Goal: Transaction & Acquisition: Purchase product/service

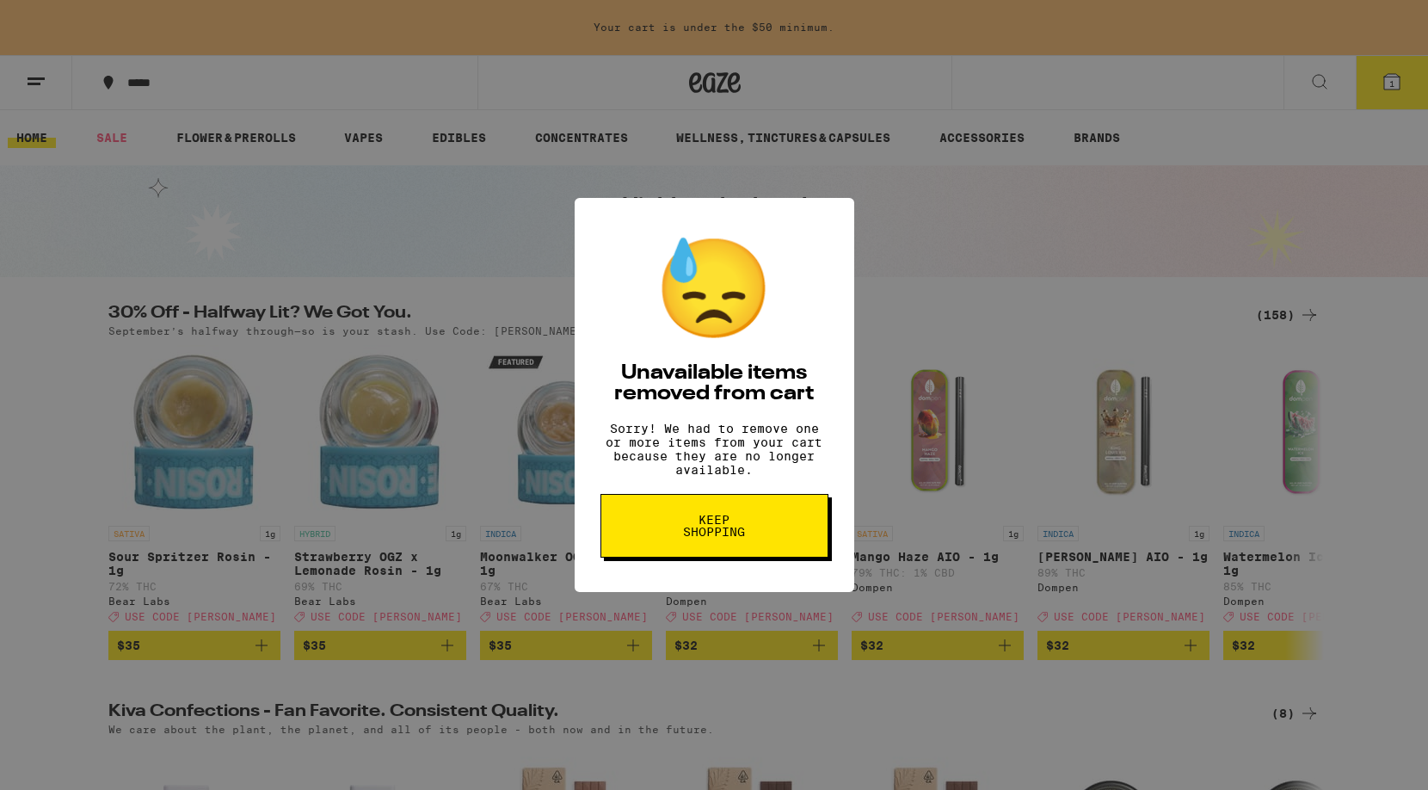
click at [724, 530] on span "Keep Shopping" at bounding box center [714, 525] width 89 height 24
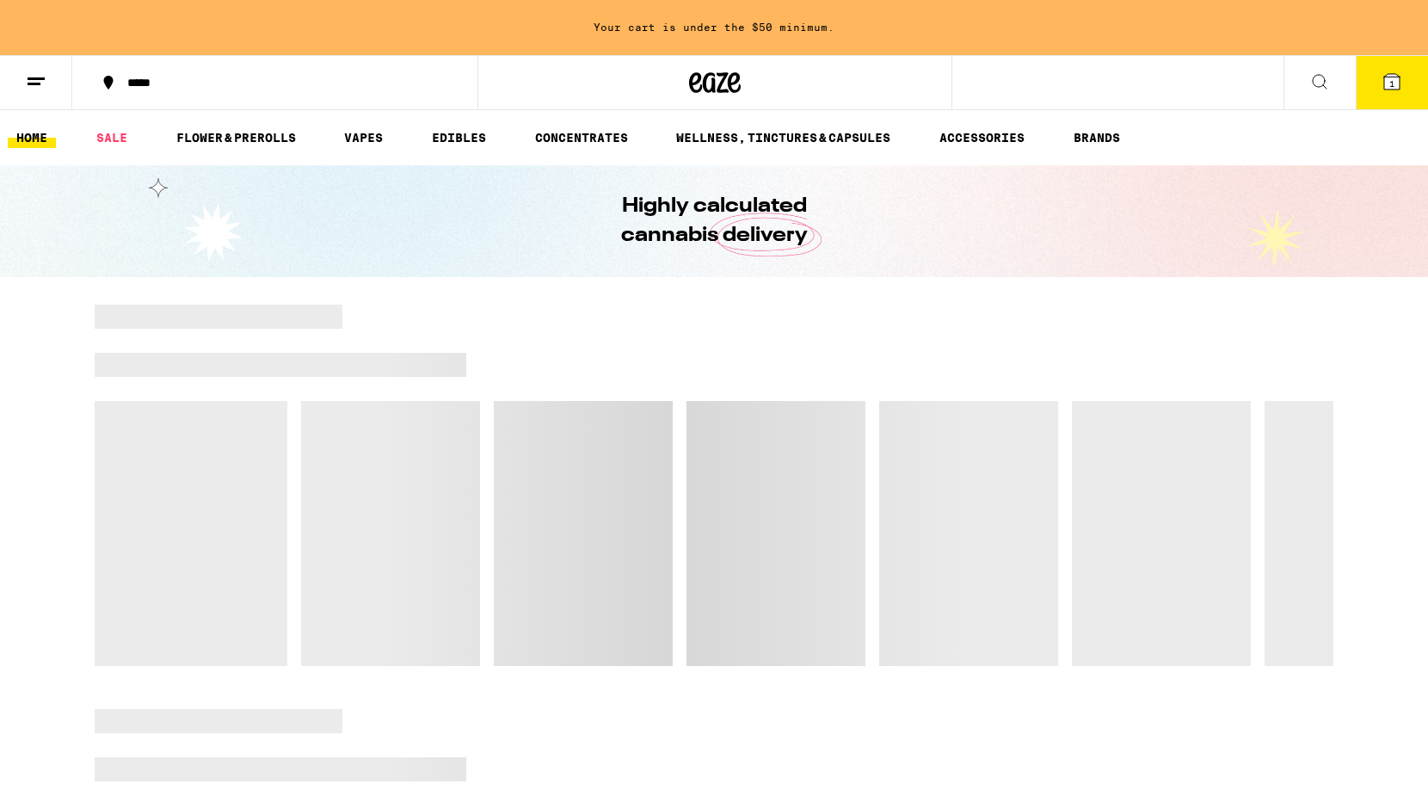
click at [32, 69] on button at bounding box center [36, 83] width 72 height 54
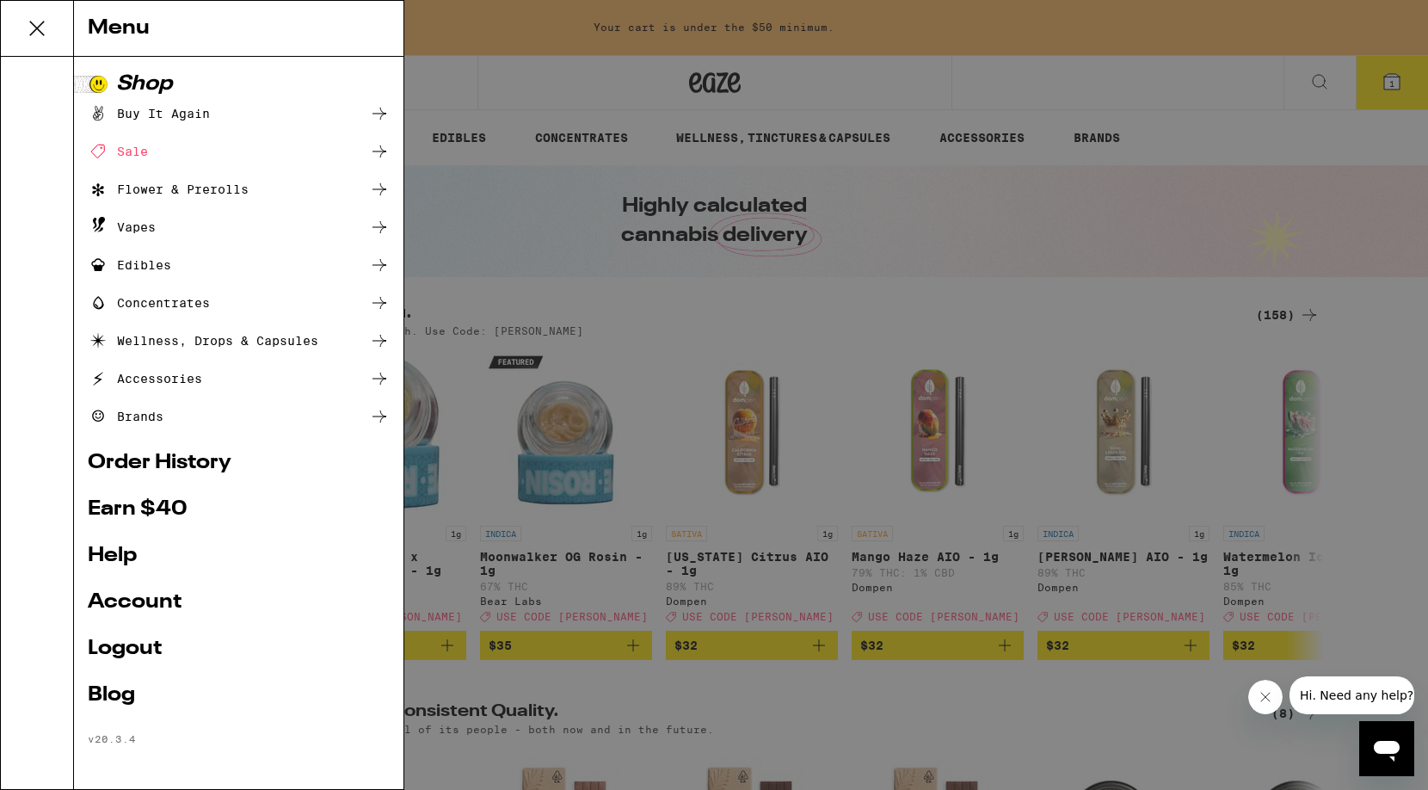
click at [150, 608] on link "Account" at bounding box center [239, 602] width 302 height 21
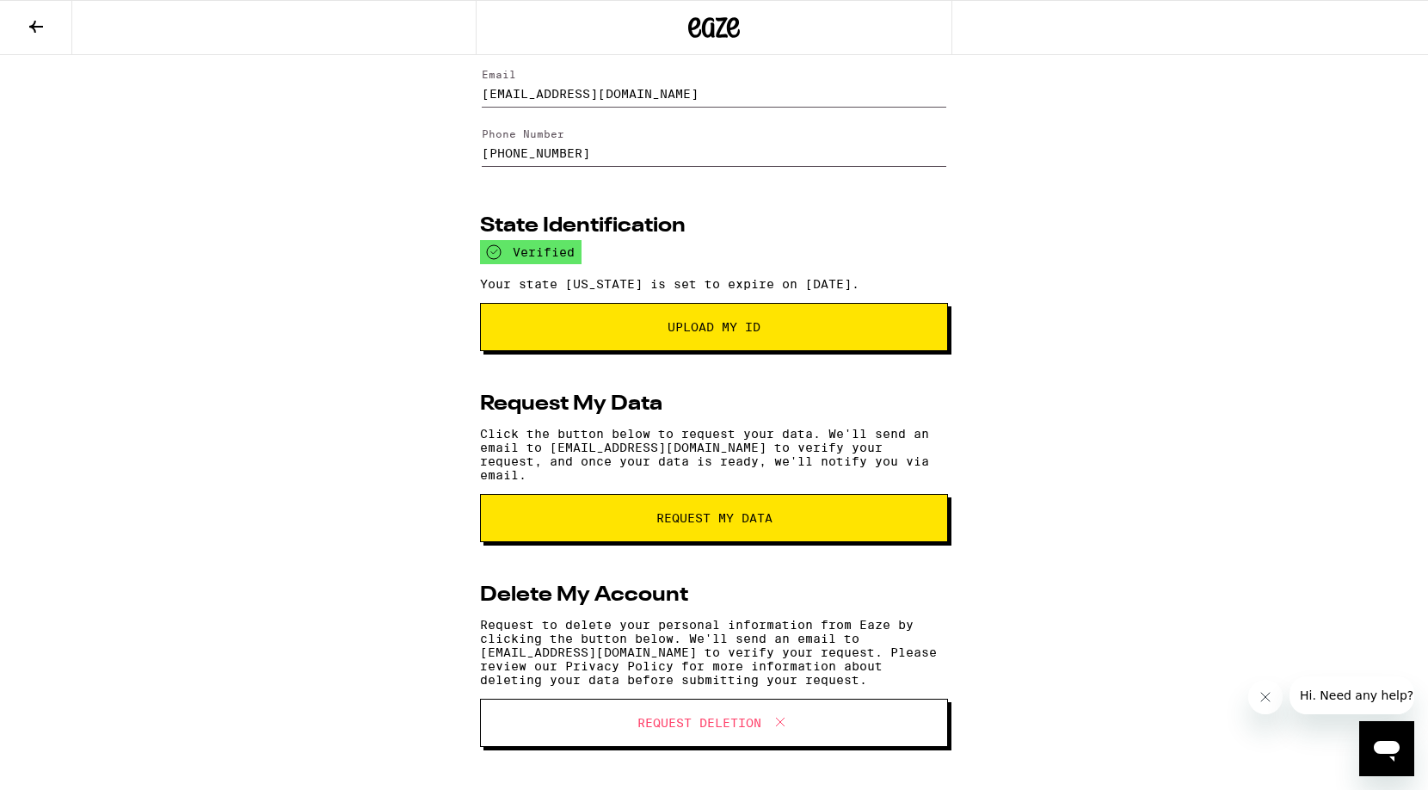
scroll to position [121, 0]
click at [29, 22] on icon at bounding box center [36, 26] width 21 height 21
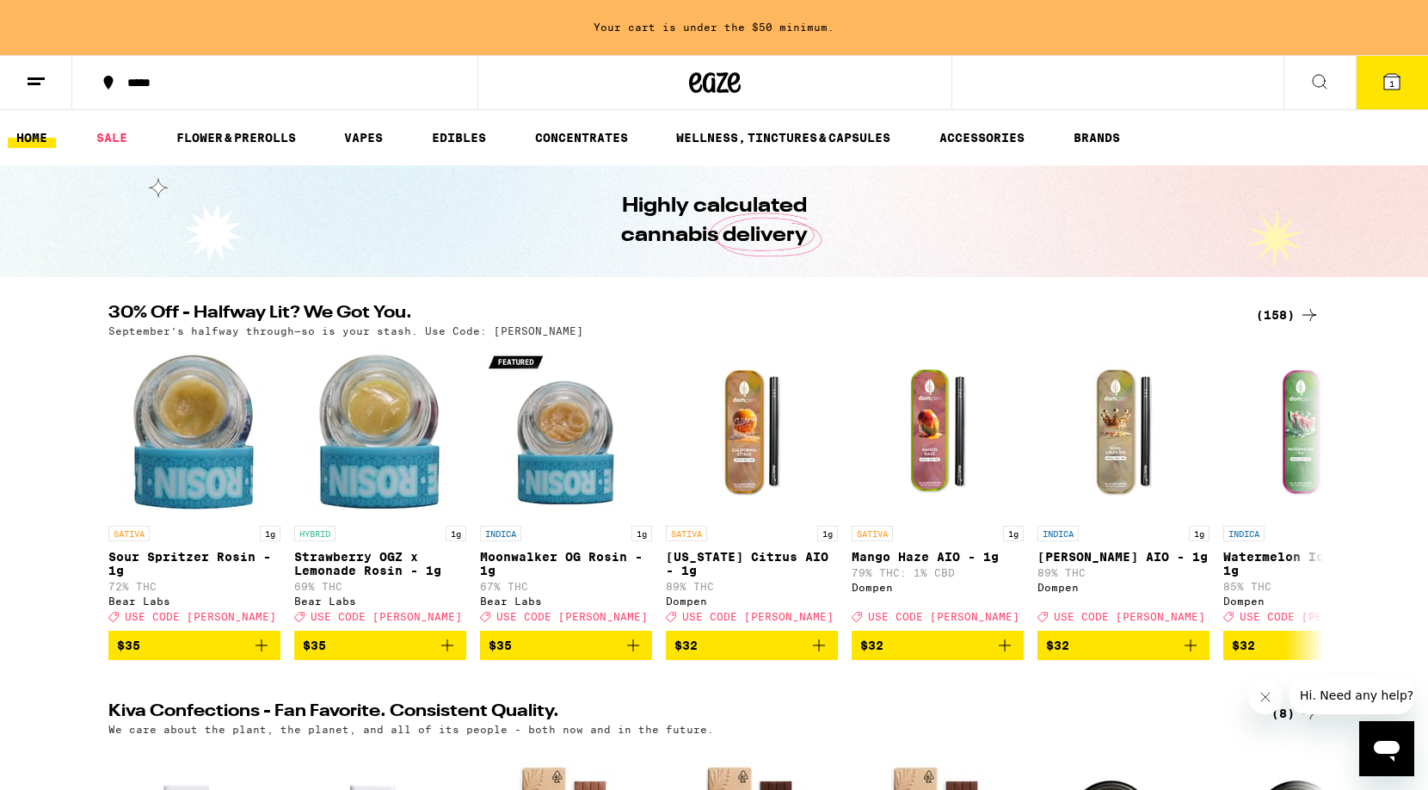
click at [1284, 313] on div "(158)" at bounding box center [1288, 314] width 64 height 21
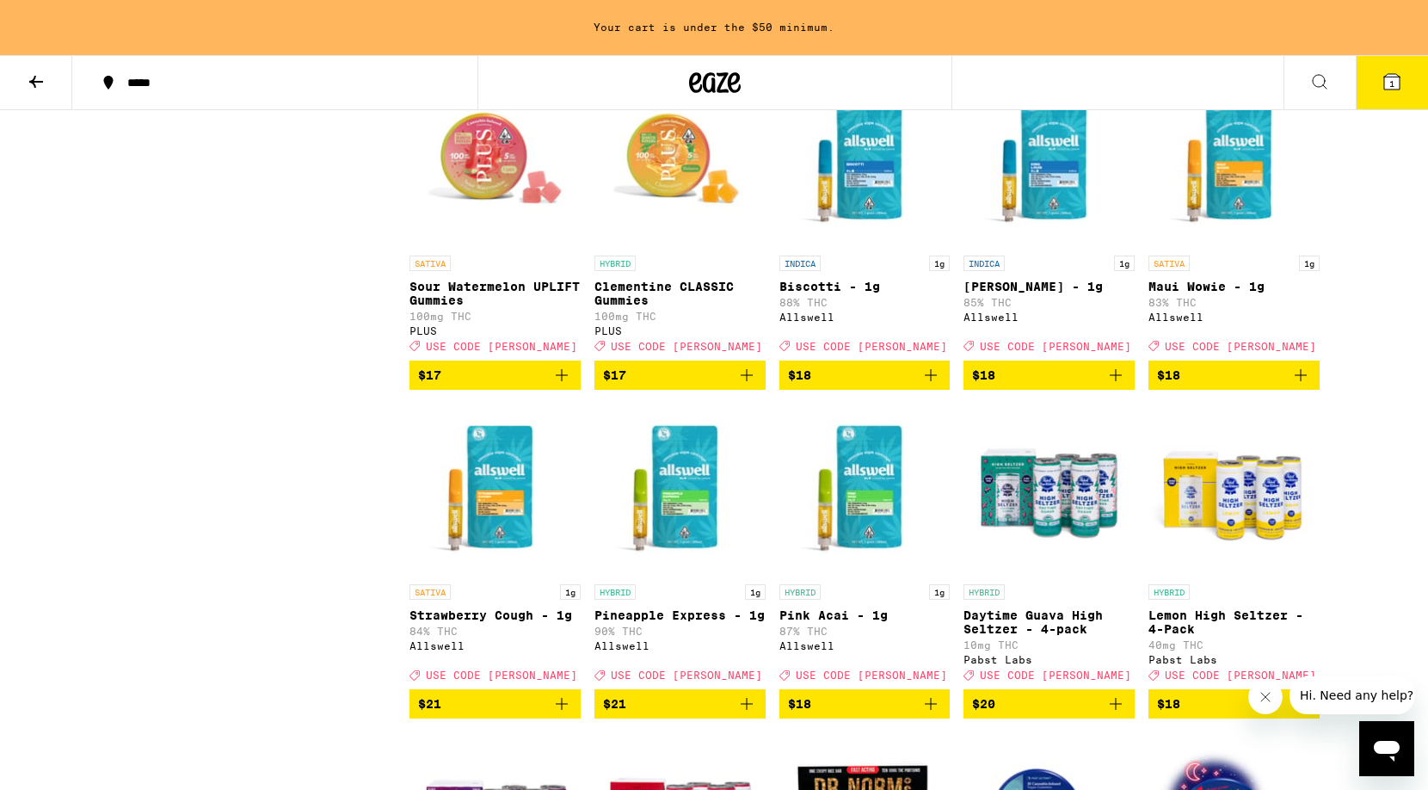
scroll to position [3628, 0]
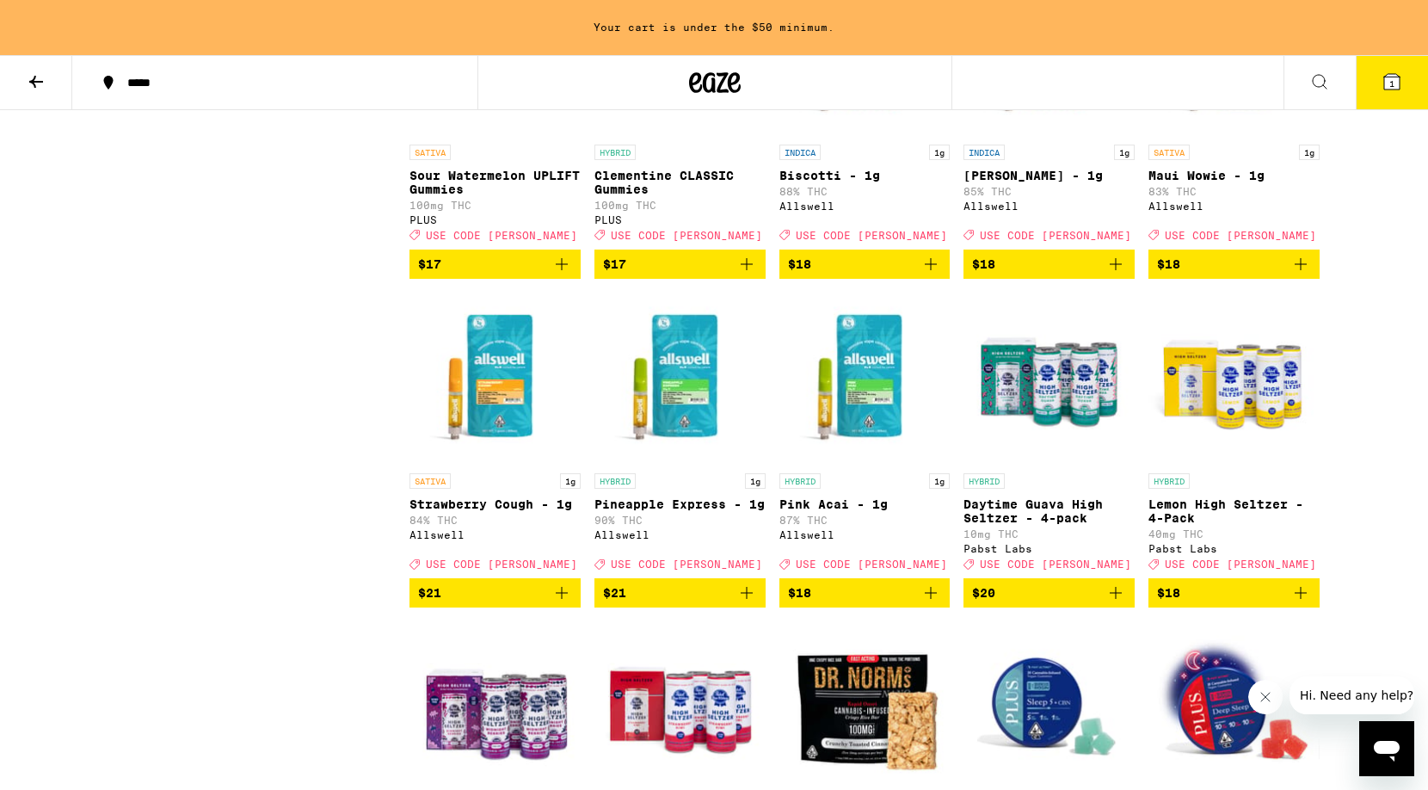
click at [931, 270] on icon "Add to bag" at bounding box center [931, 264] width 12 height 12
click at [1115, 274] on icon "Add to bag" at bounding box center [1115, 264] width 21 height 21
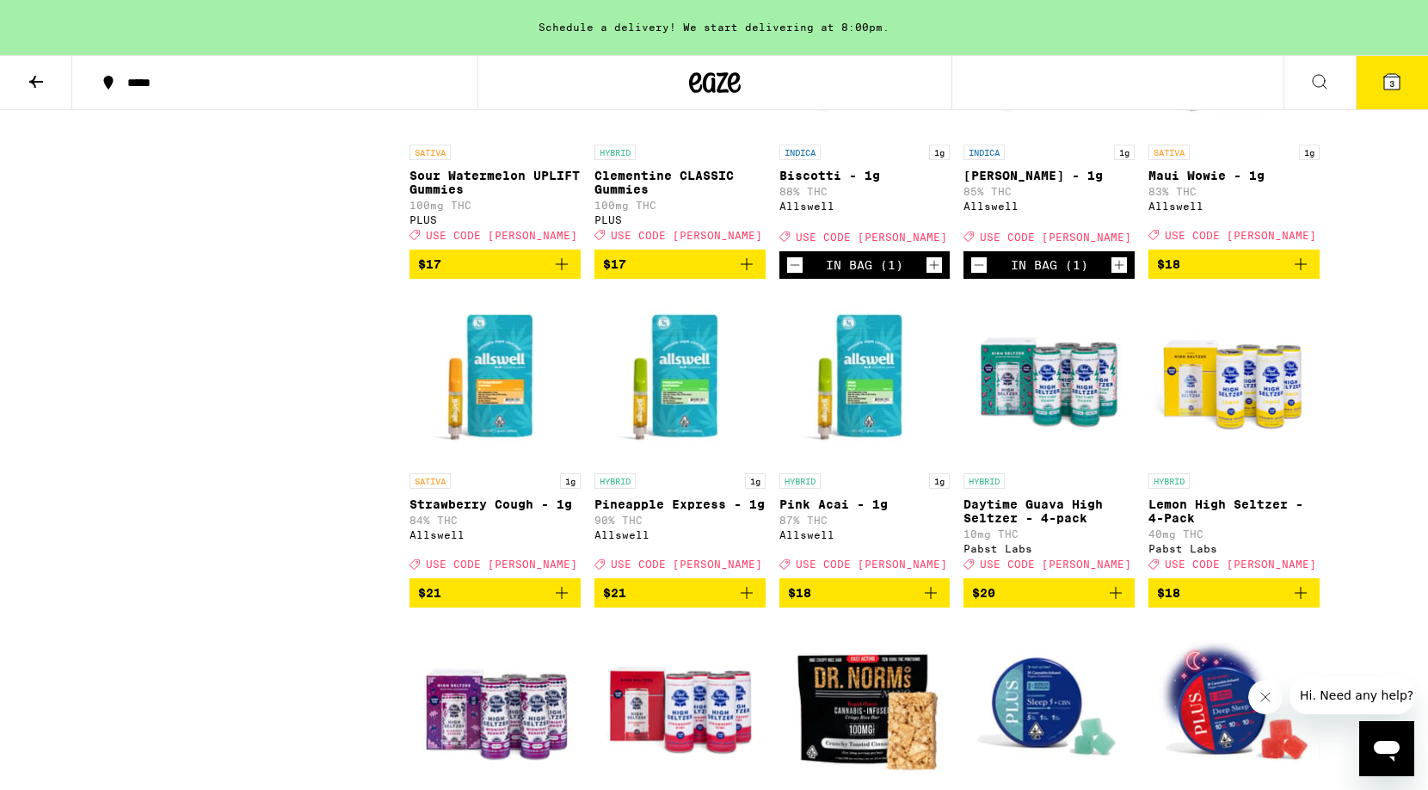
click at [1301, 274] on icon "Add to bag" at bounding box center [1300, 264] width 21 height 21
click at [931, 603] on icon "Add to bag" at bounding box center [930, 592] width 21 height 21
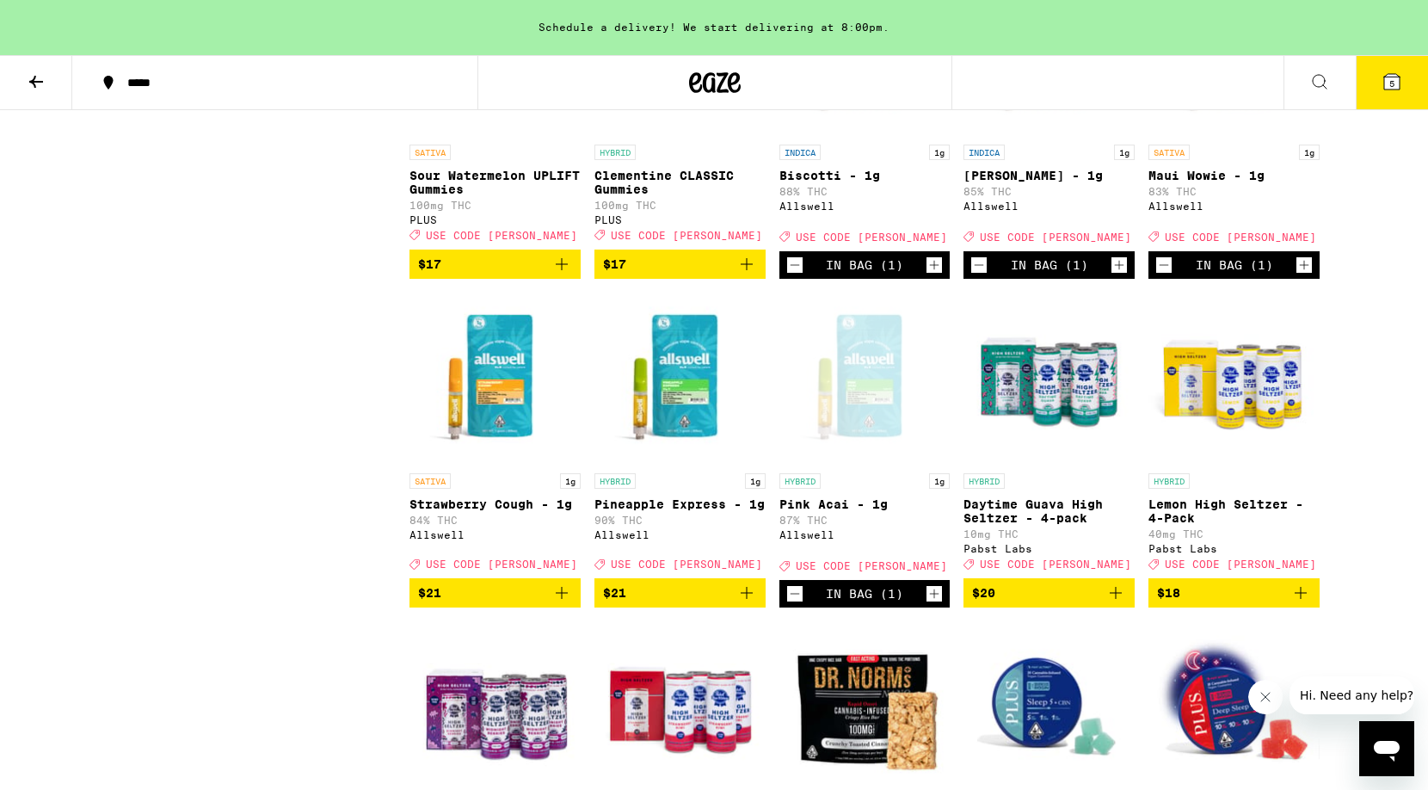
click at [1384, 95] on button "5" at bounding box center [1391, 82] width 72 height 53
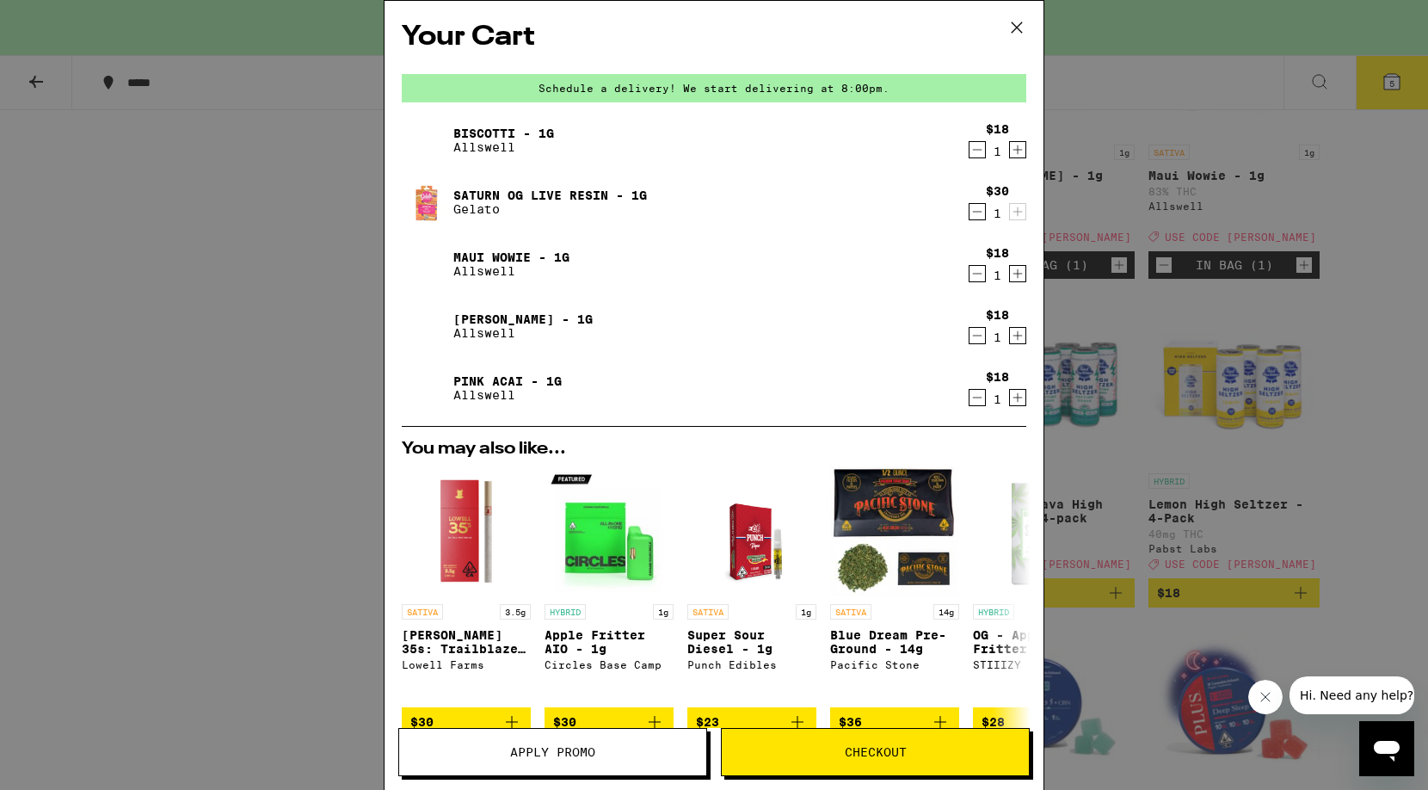
click at [977, 213] on icon "Decrement" at bounding box center [976, 211] width 15 height 21
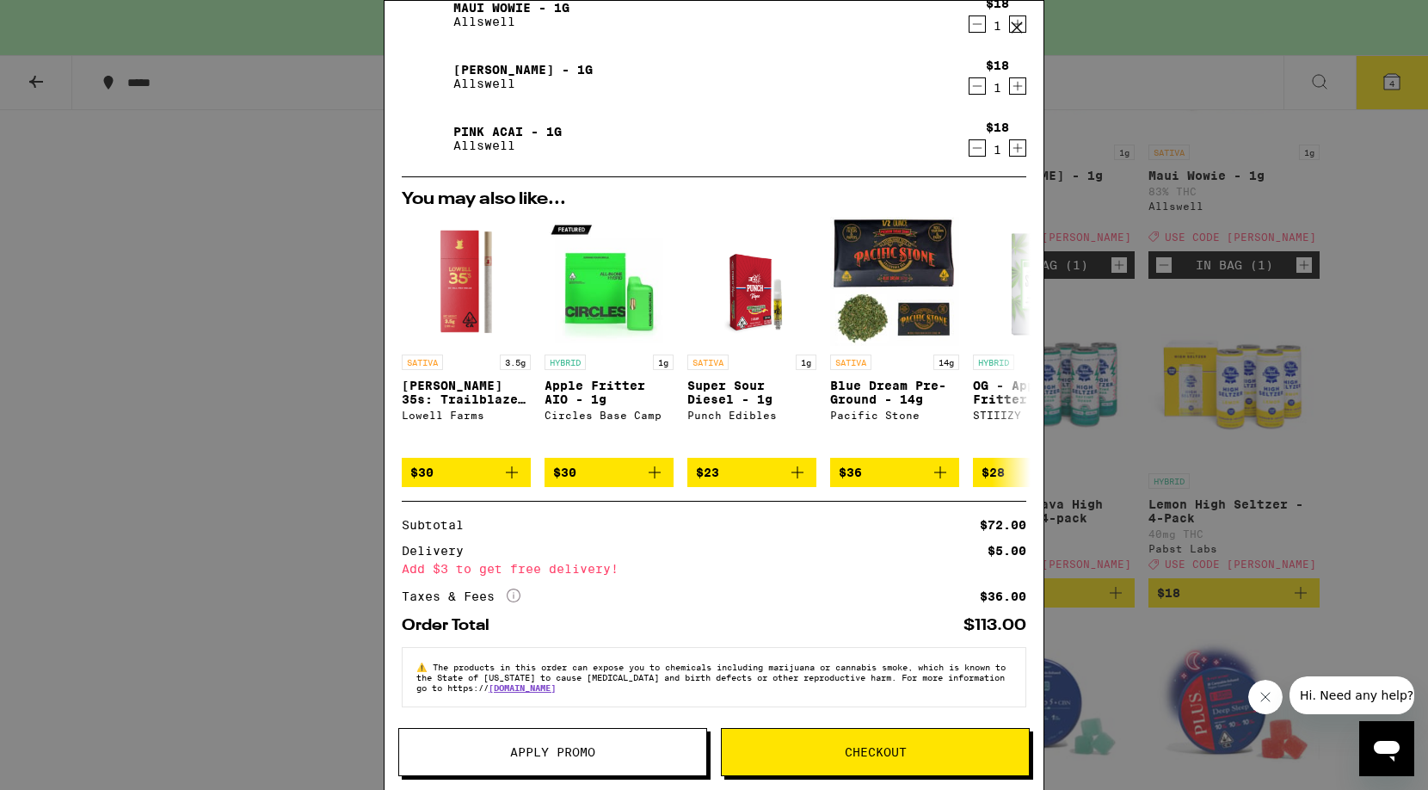
scroll to position [187, 0]
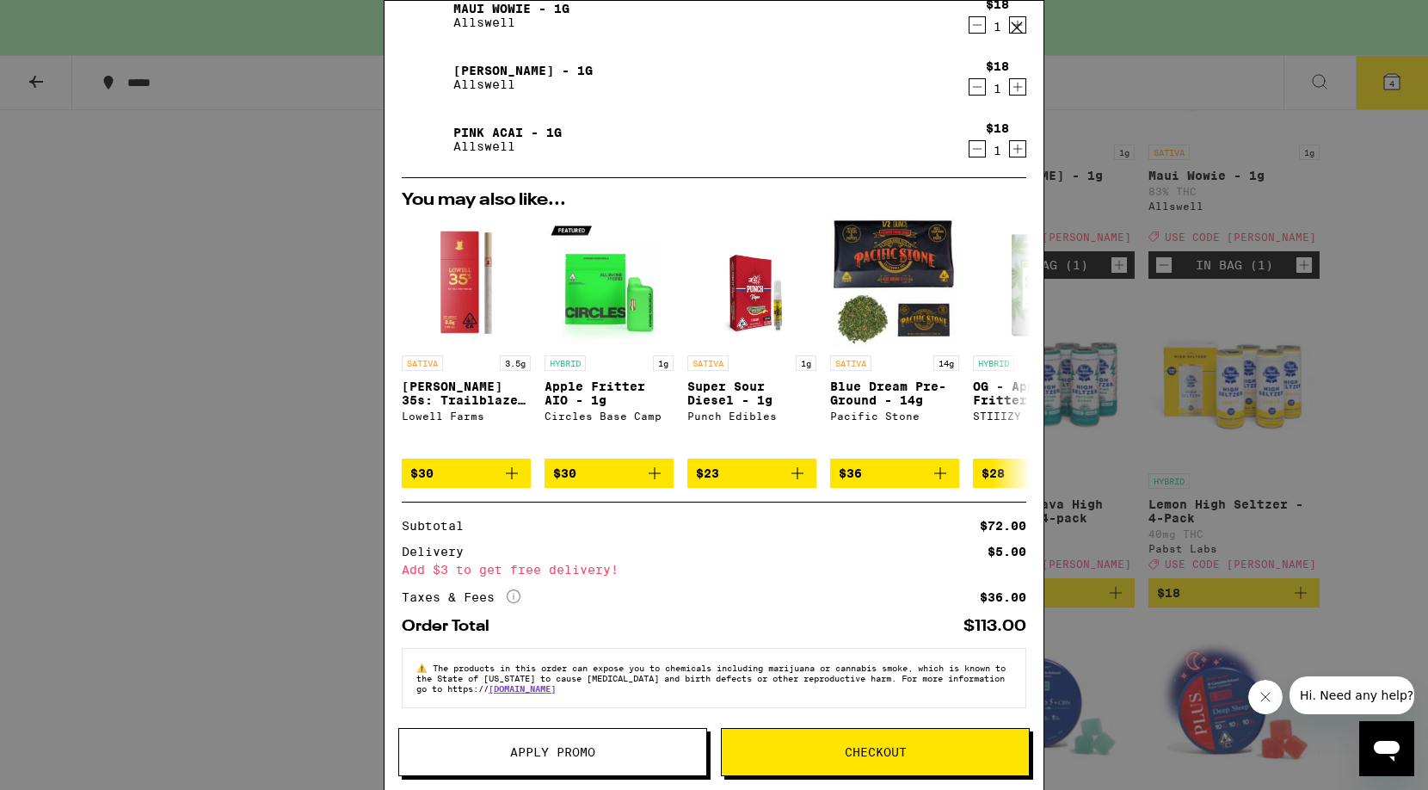
click at [1106, 449] on div "Your Cart Schedule a delivery! We start delivering at 8:00pm. Biscotti - 1g All…" at bounding box center [714, 395] width 1428 height 790
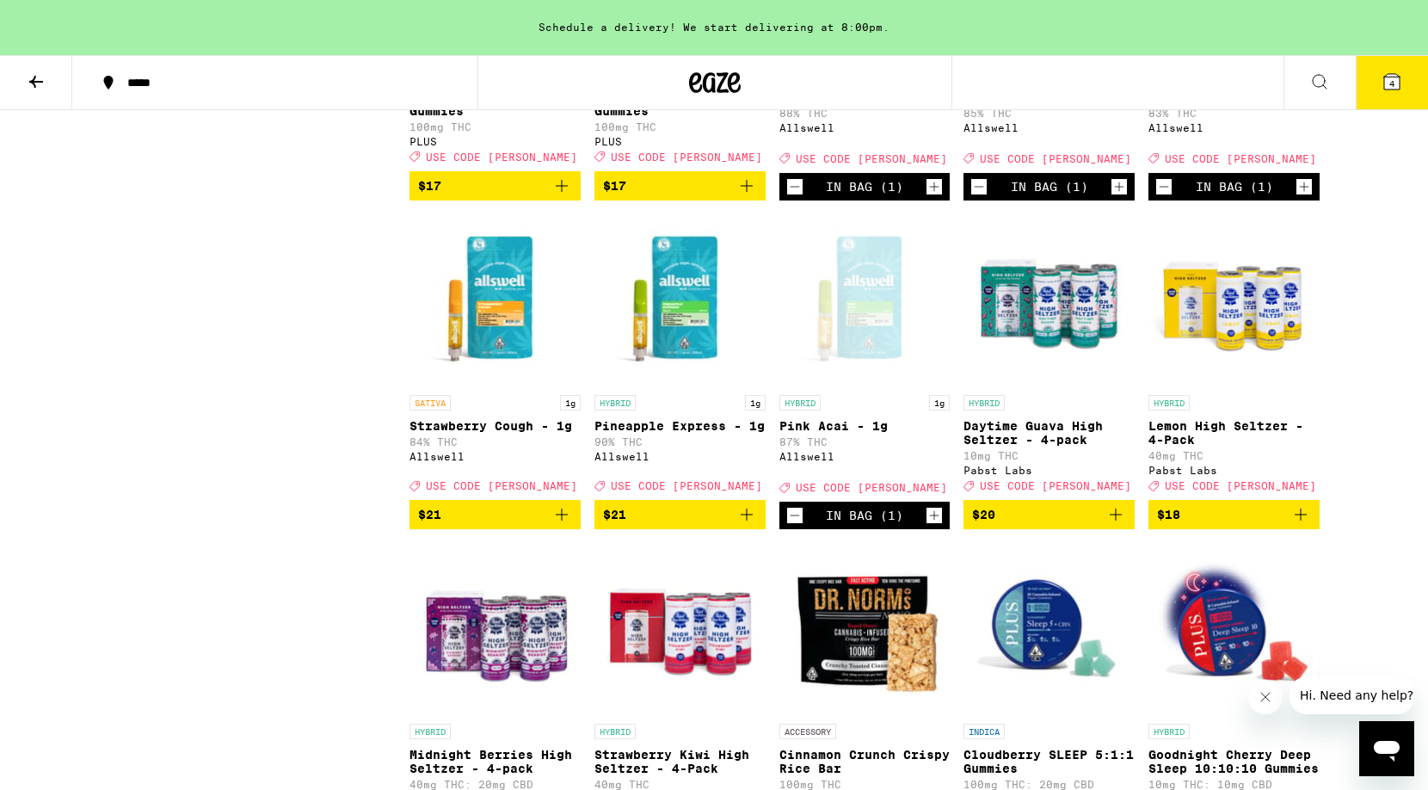
scroll to position [3703, 0]
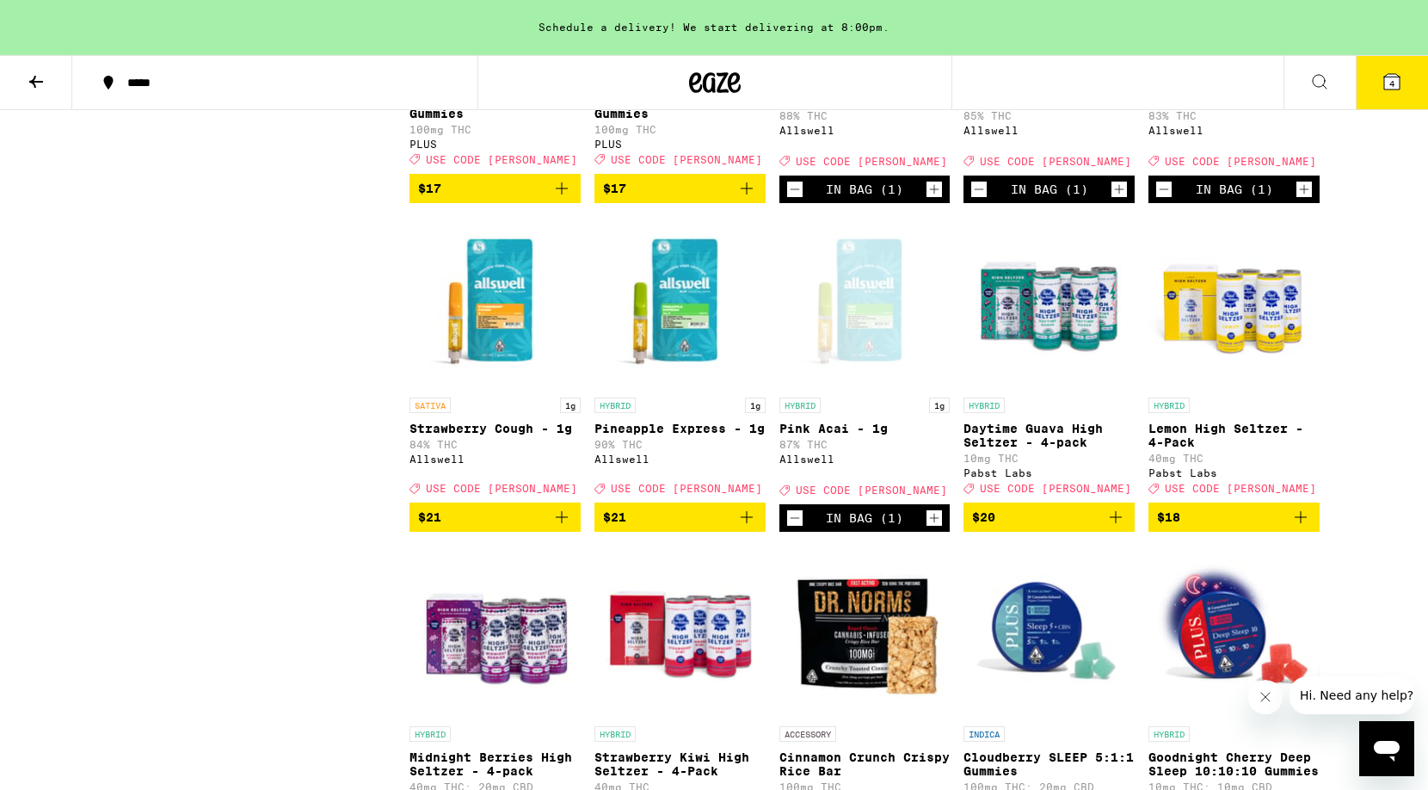
click at [753, 527] on icon "Add to bag" at bounding box center [746, 517] width 21 height 21
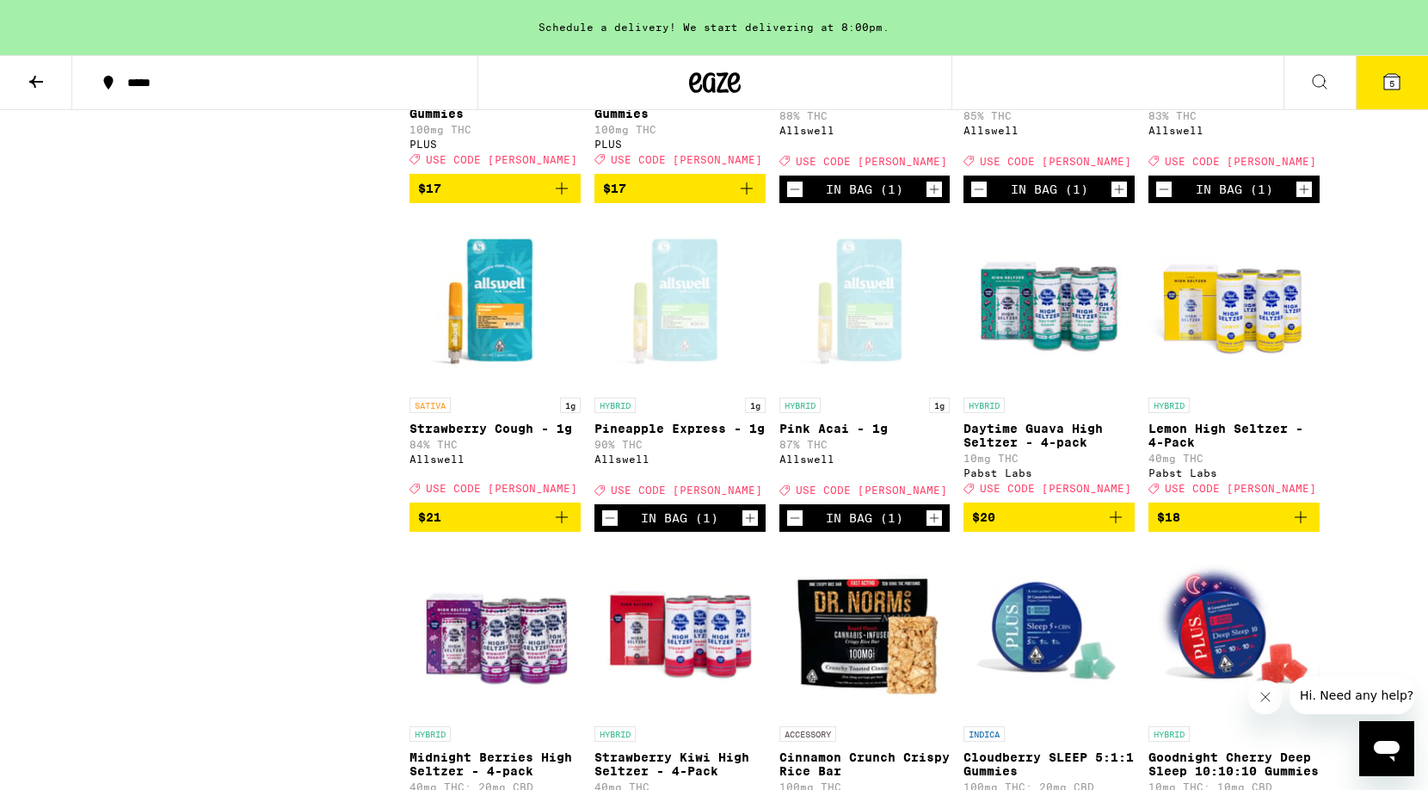
click at [1402, 71] on button "5" at bounding box center [1391, 82] width 72 height 53
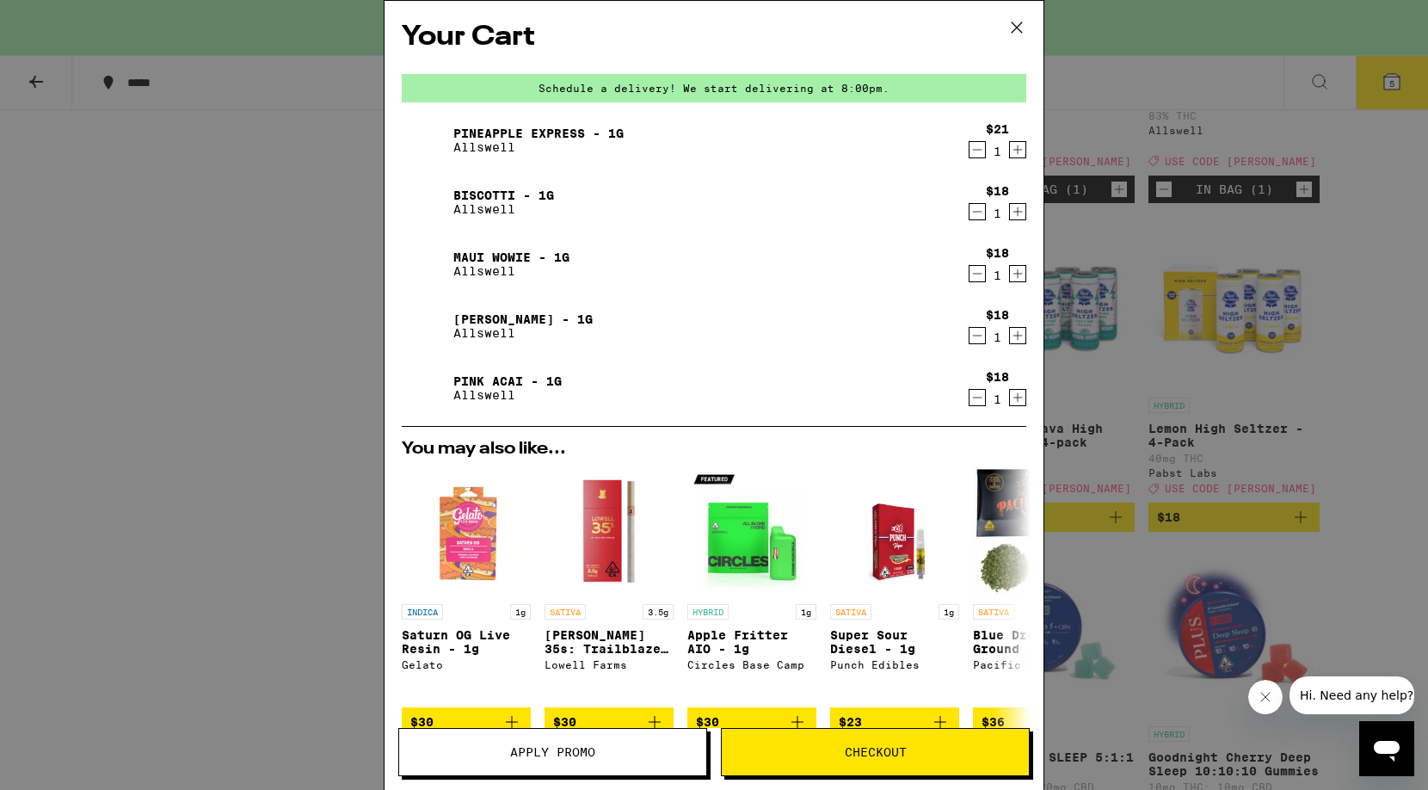
scroll to position [249, 0]
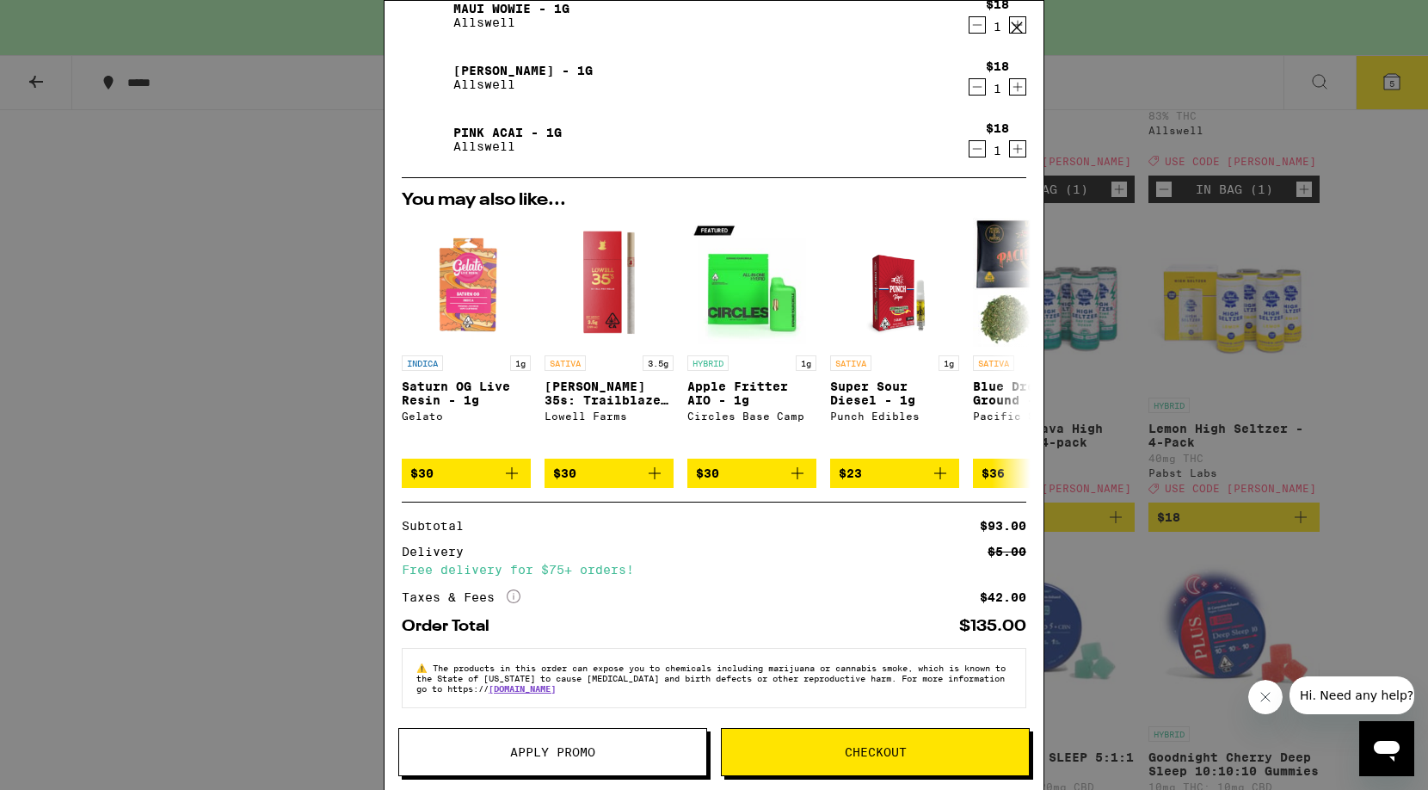
click at [569, 753] on span "Apply Promo" at bounding box center [552, 752] width 85 height 12
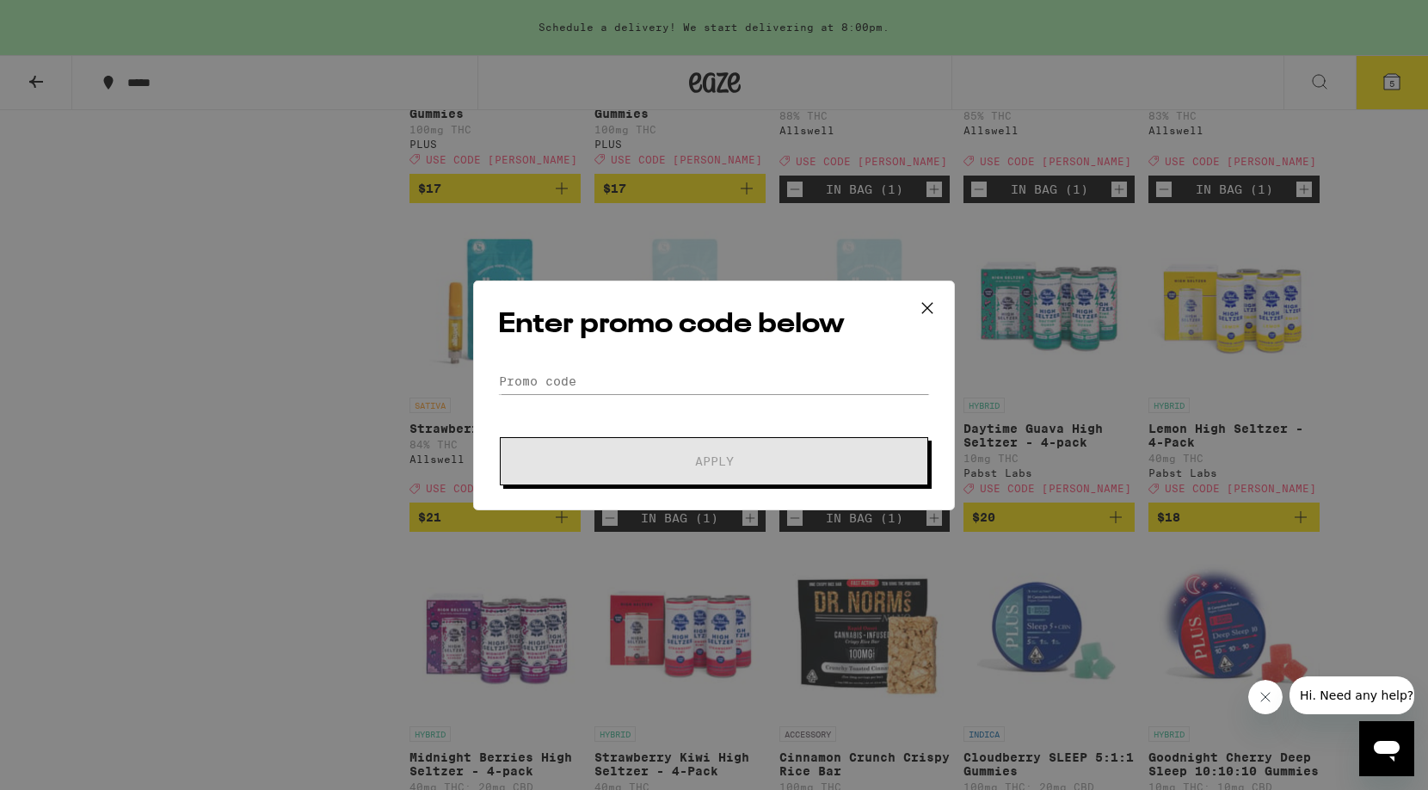
click at [574, 366] on div "Enter promo code below Promo Code Apply" at bounding box center [714, 395] width 482 height 230
click at [564, 381] on input "Promo Code" at bounding box center [714, 381] width 432 height 26
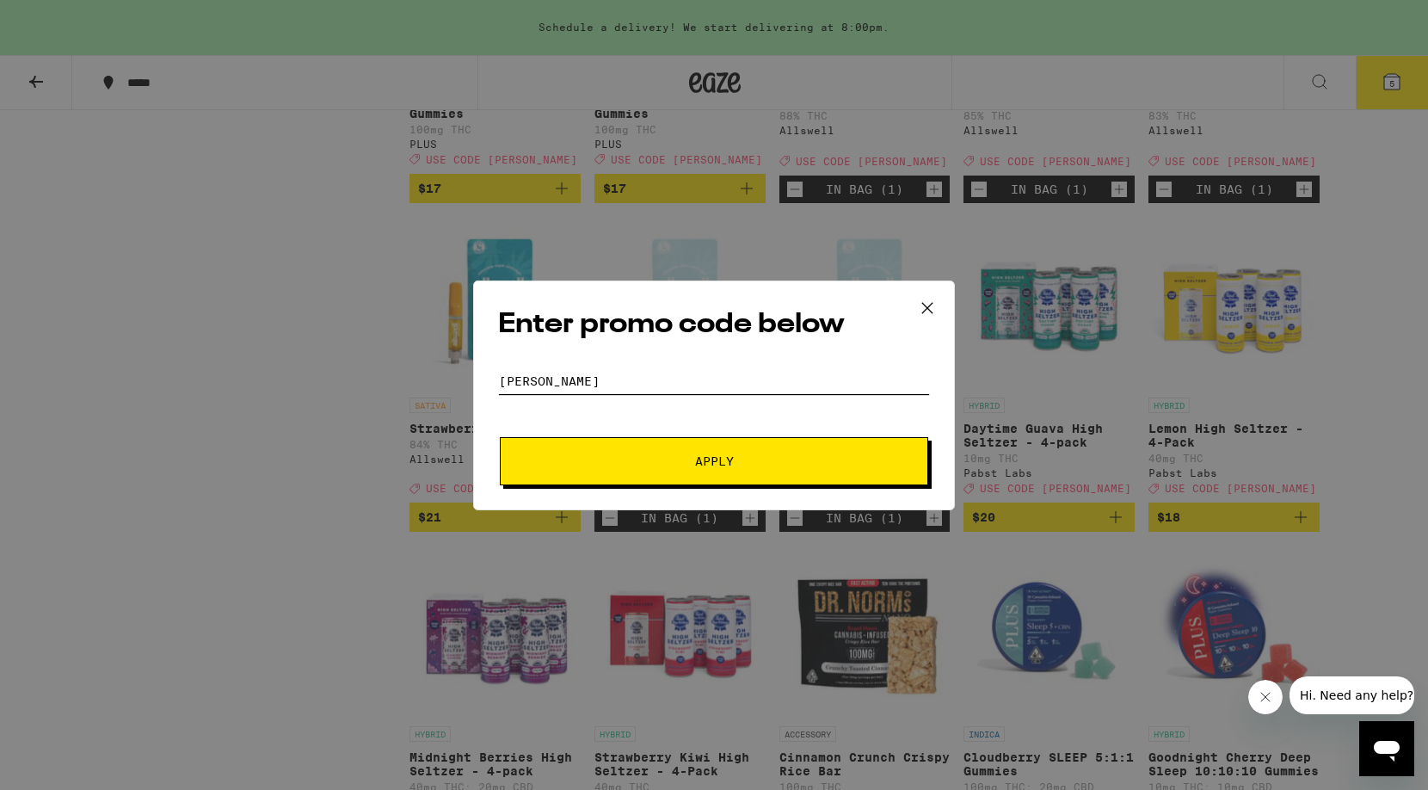
type input "[PERSON_NAME]"
click at [722, 464] on span "Apply" at bounding box center [714, 461] width 39 height 12
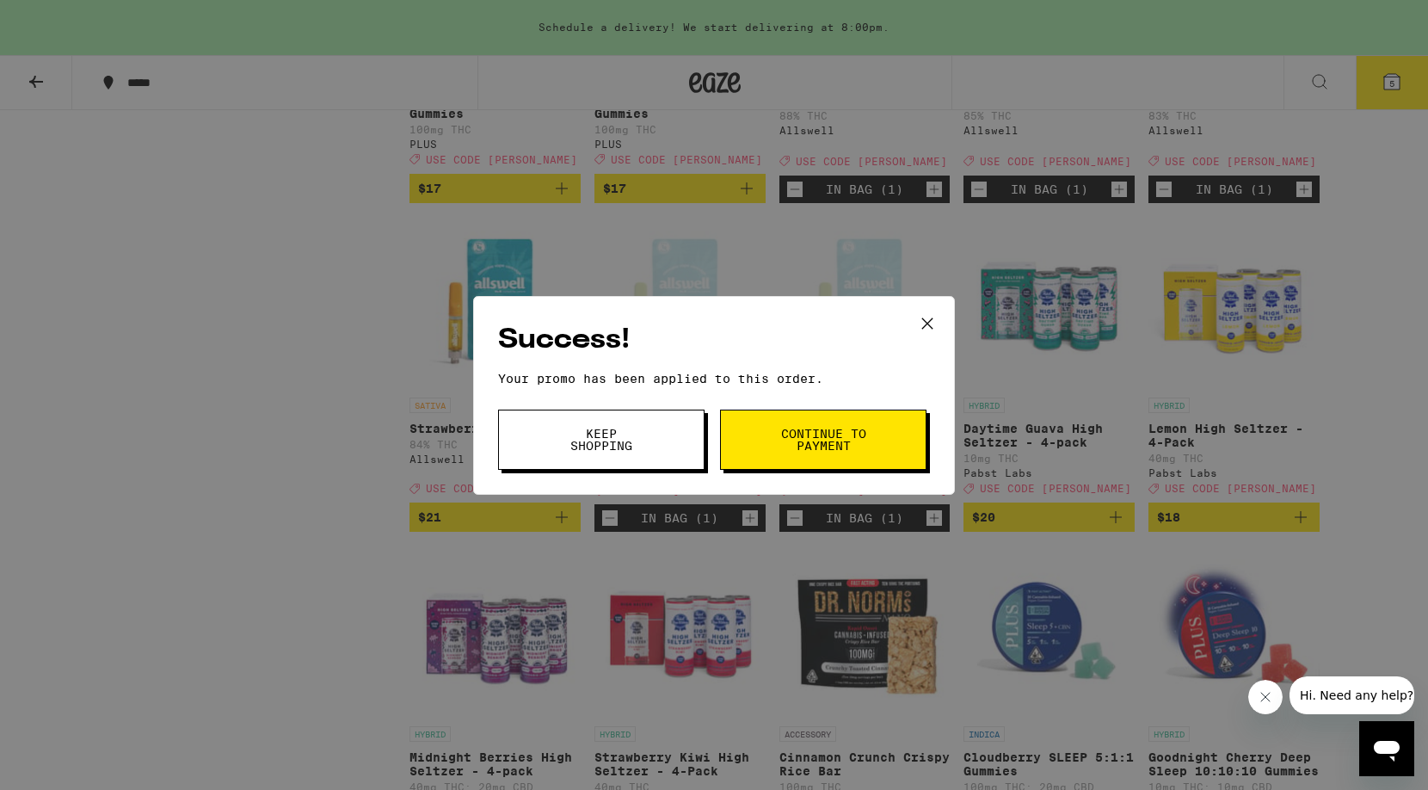
click at [797, 436] on span "Continue to payment" at bounding box center [823, 439] width 88 height 24
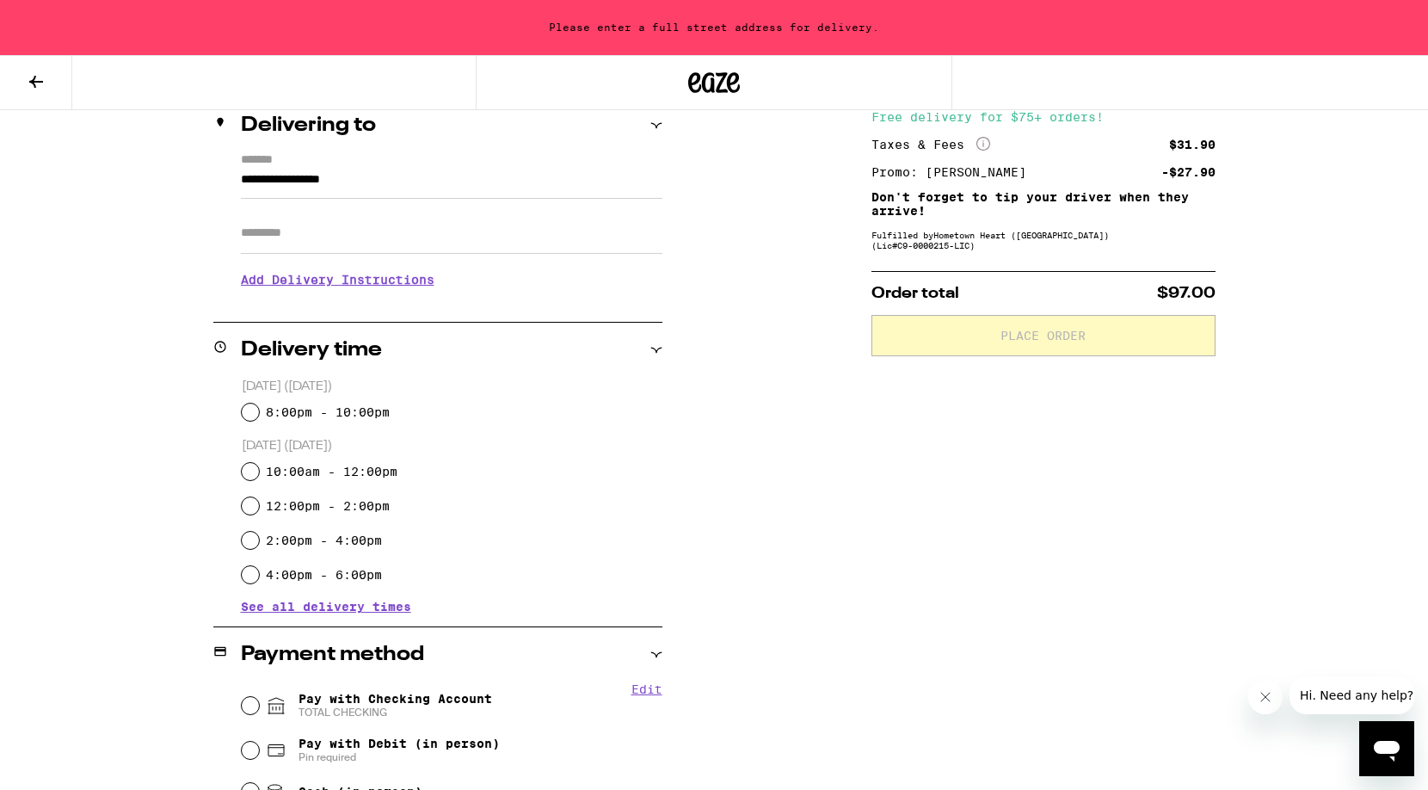
scroll to position [216, 0]
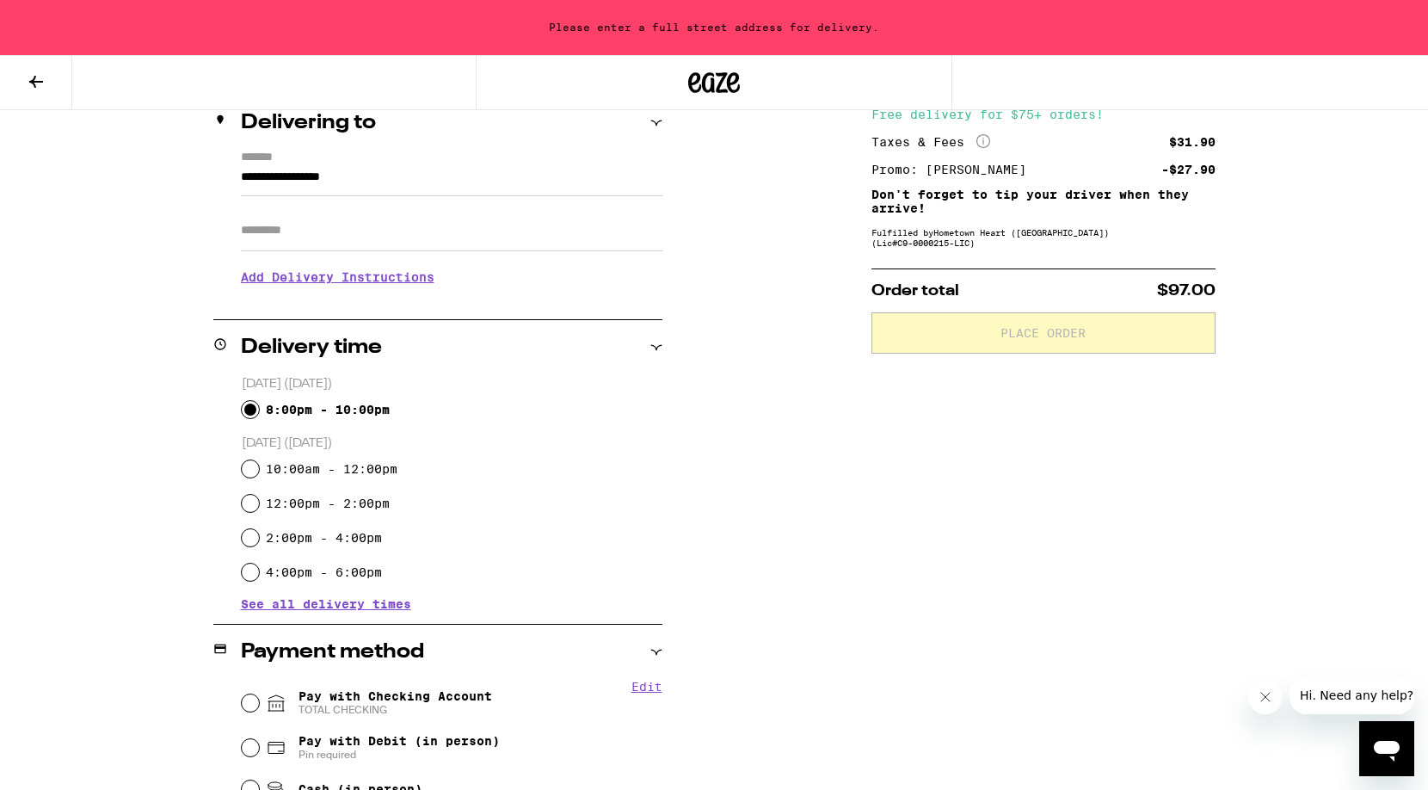
click at [249, 413] on input "8:00pm - 10:00pm" at bounding box center [250, 409] width 17 height 17
radio input "true"
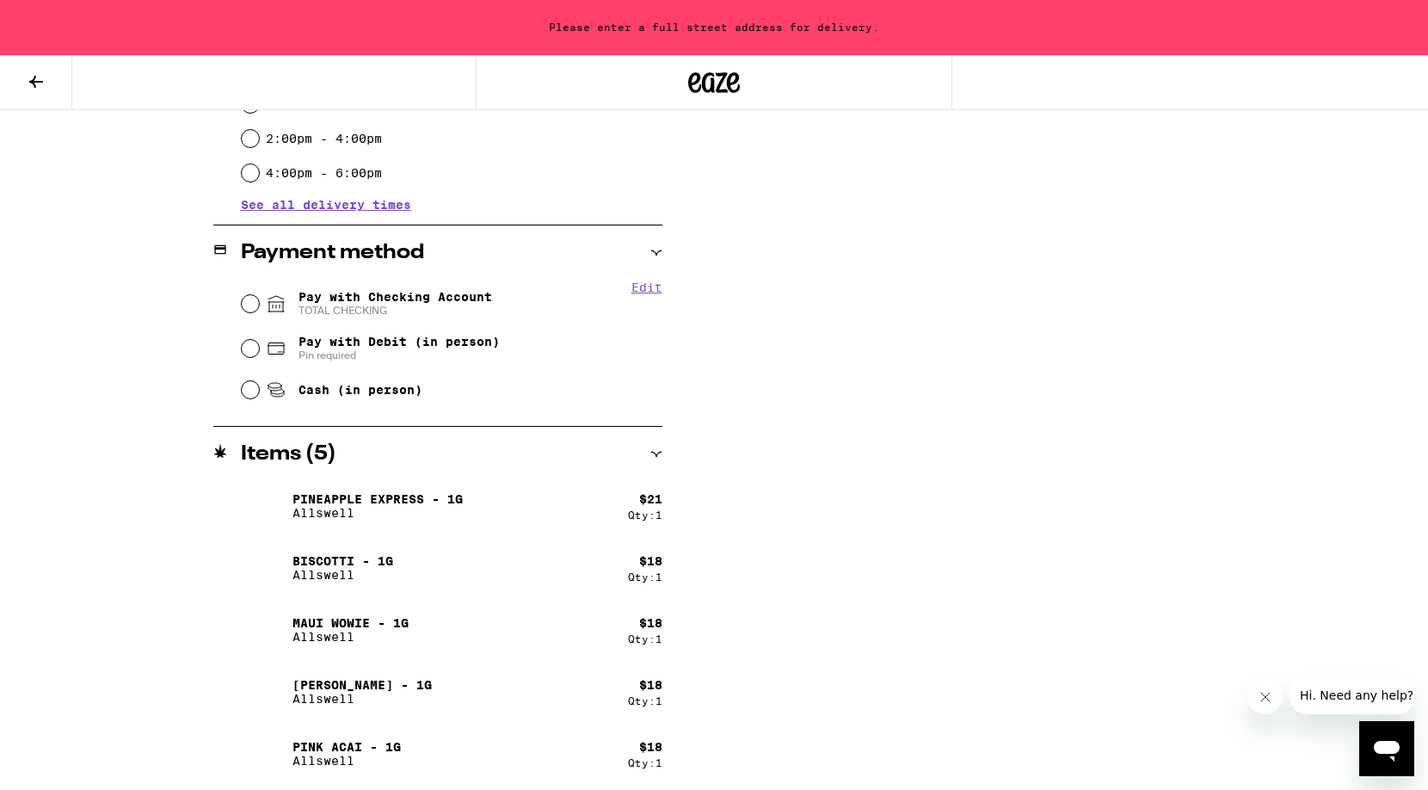
scroll to position [618, 0]
